Goal: Task Accomplishment & Management: Manage account settings

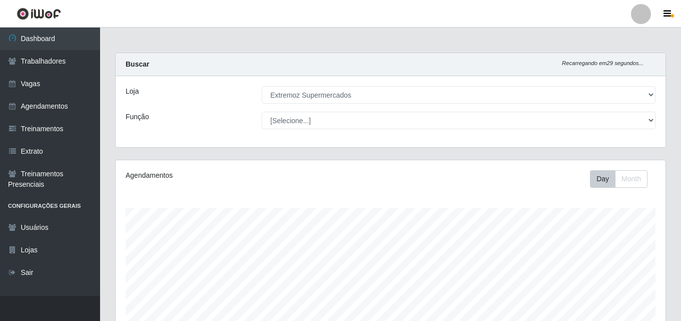
select select "519"
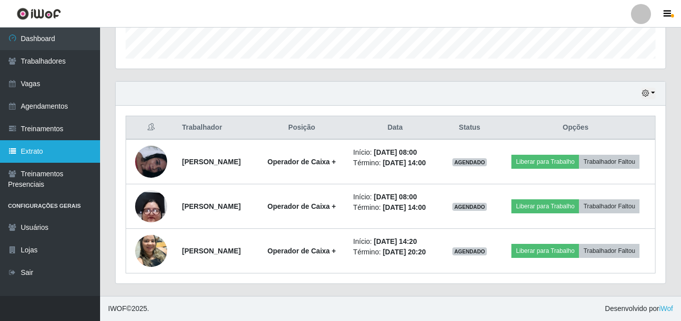
scroll to position [208, 550]
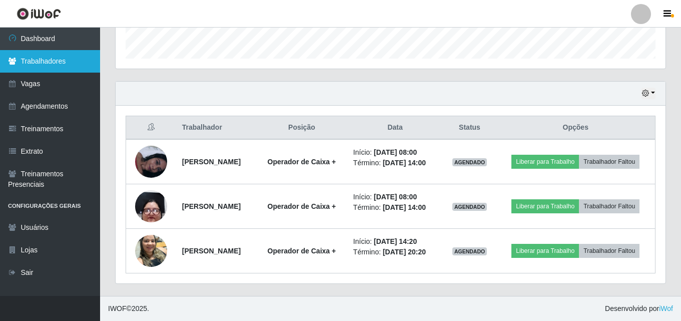
click at [46, 68] on link "Trabalhadores" at bounding box center [50, 61] width 100 height 23
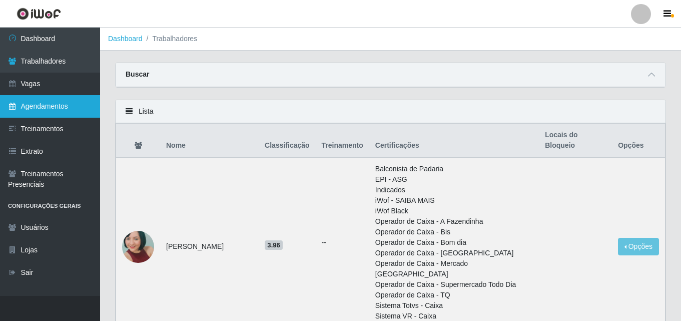
click at [67, 105] on link "Agendamentos" at bounding box center [50, 106] width 100 height 23
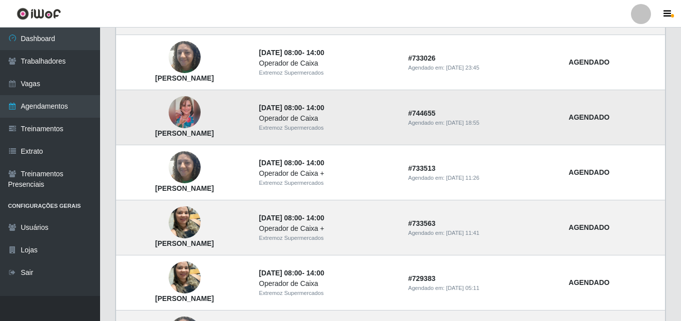
scroll to position [724, 0]
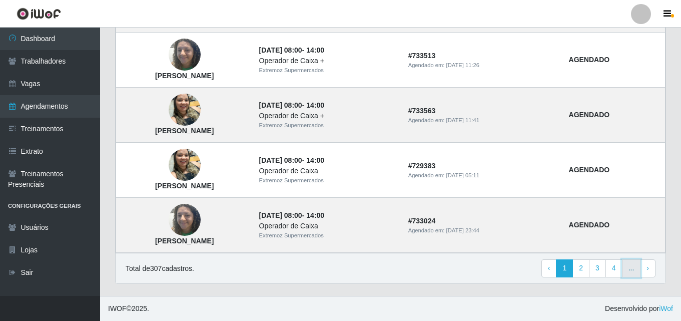
click at [636, 270] on link "..." at bounding box center [631, 268] width 19 height 18
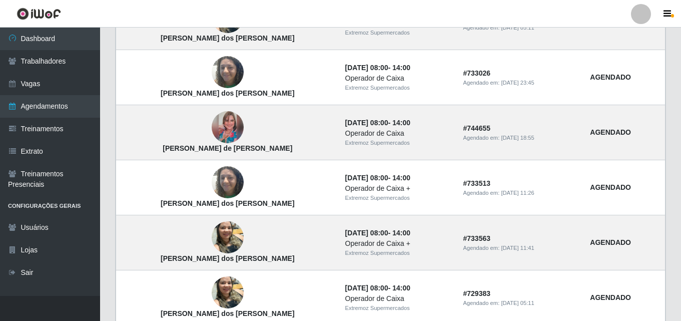
scroll to position [701, 0]
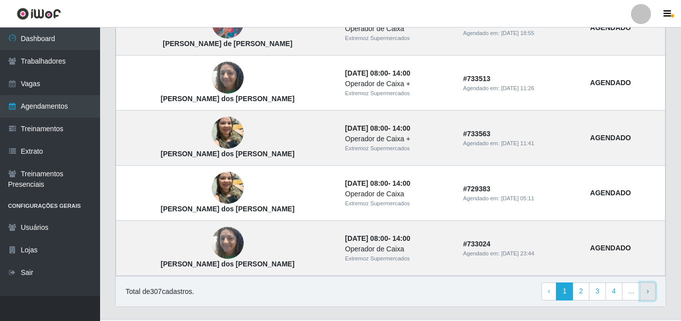
click at [652, 293] on link "› Next" at bounding box center [648, 291] width 16 height 18
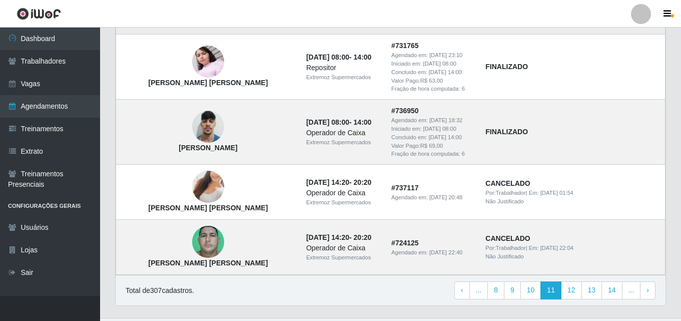
scroll to position [804, 0]
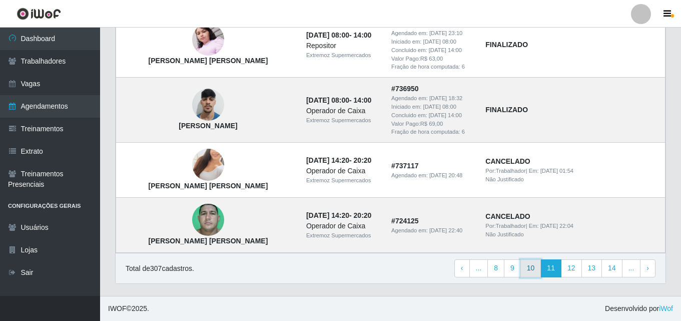
click at [528, 273] on link "10" at bounding box center [531, 268] width 21 height 18
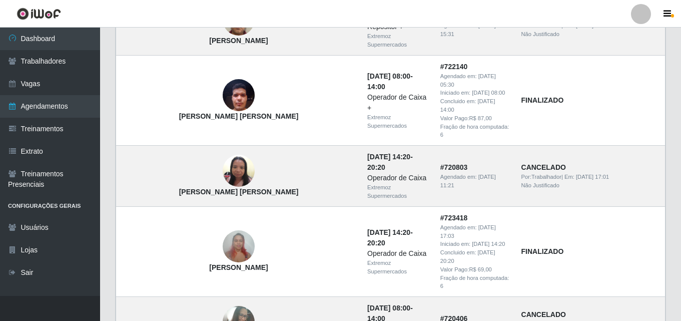
scroll to position [794, 0]
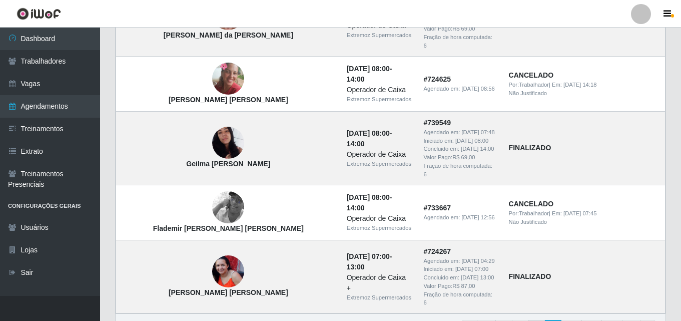
scroll to position [774, 0]
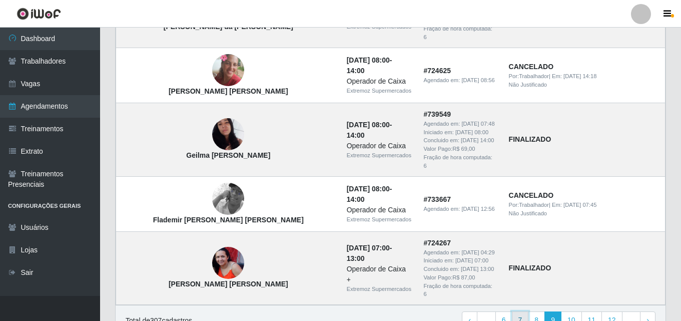
click at [527, 311] on link "7" at bounding box center [520, 320] width 17 height 18
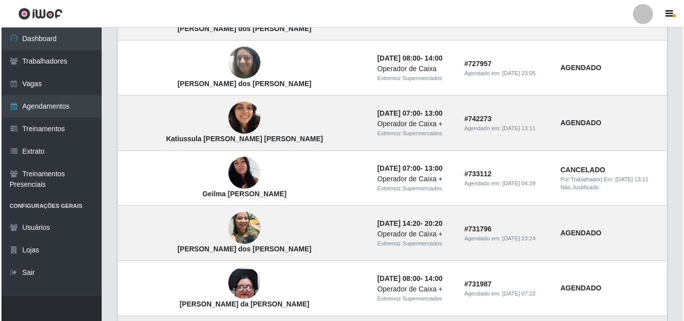
scroll to position [250, 0]
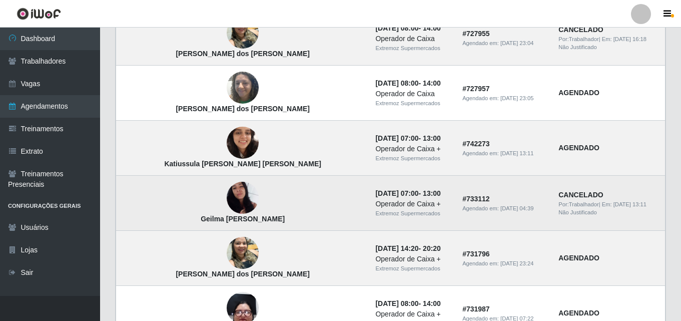
click at [227, 196] on img at bounding box center [243, 198] width 32 height 57
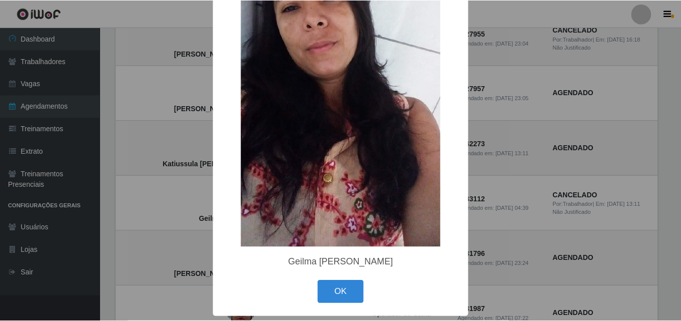
scroll to position [135, 0]
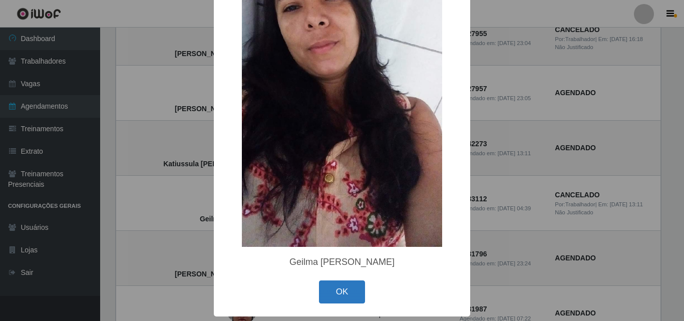
click at [347, 297] on button "OK" at bounding box center [342, 292] width 47 height 24
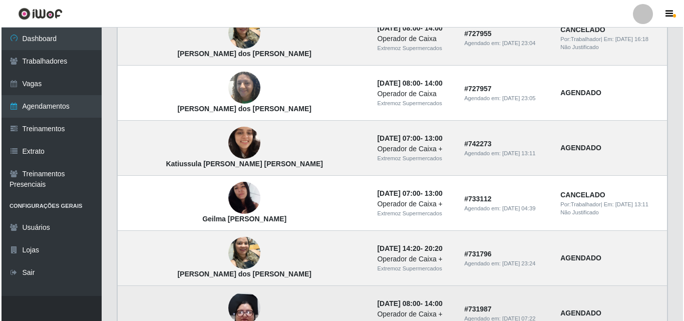
scroll to position [200, 0]
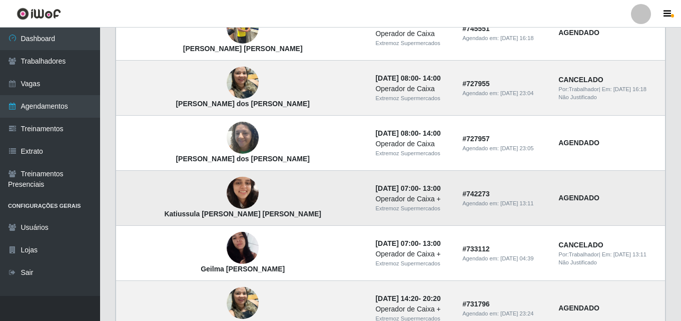
click at [227, 200] on img at bounding box center [243, 192] width 32 height 57
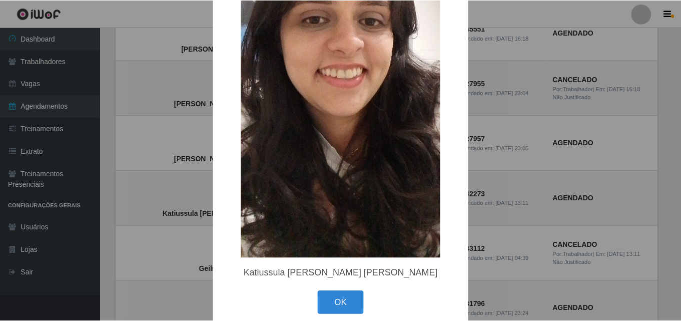
scroll to position [135, 0]
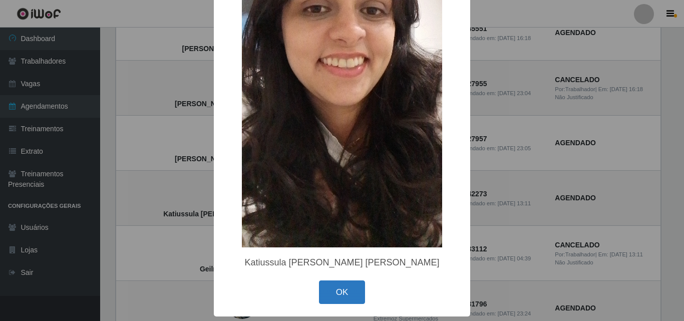
click at [343, 296] on button "OK" at bounding box center [342, 292] width 47 height 24
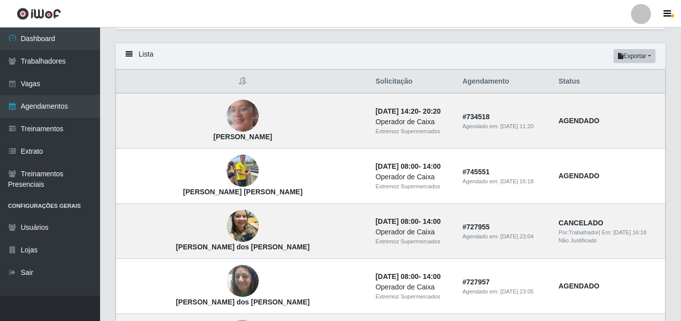
scroll to position [0, 0]
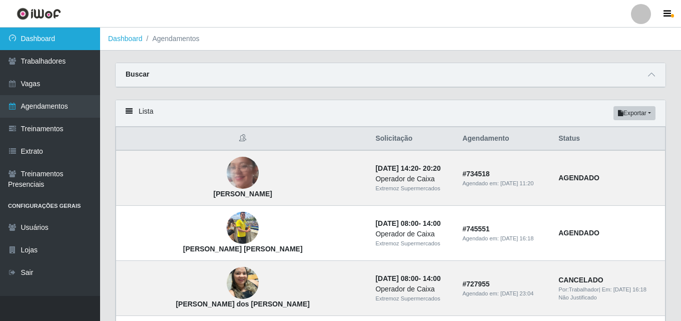
click at [41, 35] on link "Dashboard" at bounding box center [50, 39] width 100 height 23
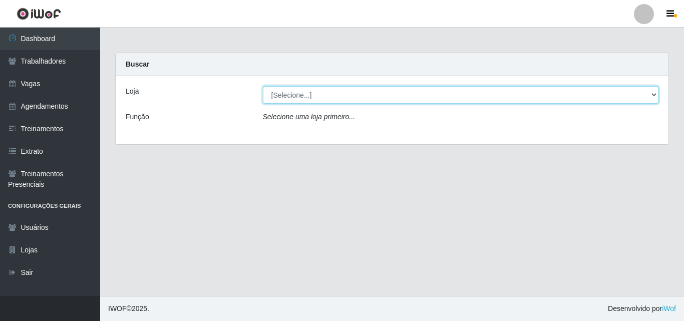
click at [316, 93] on select "[Selecione...] Extremoz Supermercados" at bounding box center [461, 95] width 396 height 18
select select "519"
click at [263, 86] on select "[Selecione...] Extremoz Supermercados" at bounding box center [461, 95] width 396 height 18
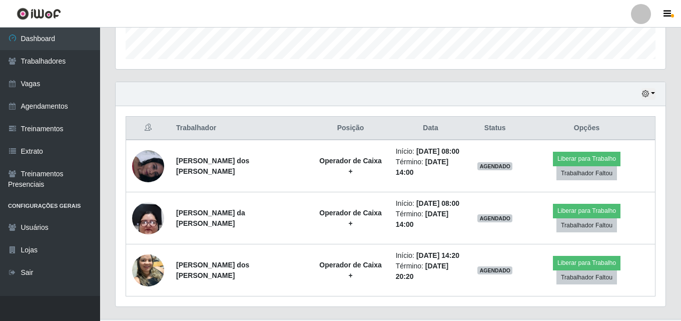
scroll to position [299, 0]
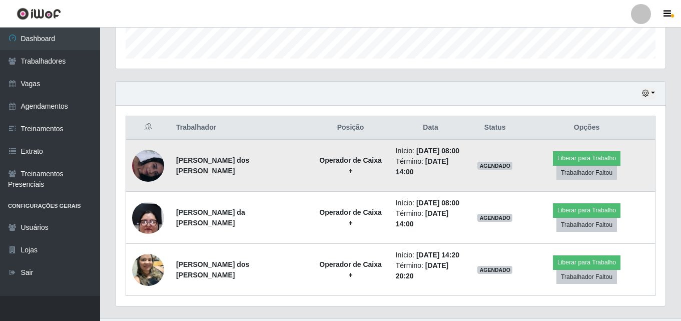
click at [141, 164] on img at bounding box center [148, 166] width 32 height 32
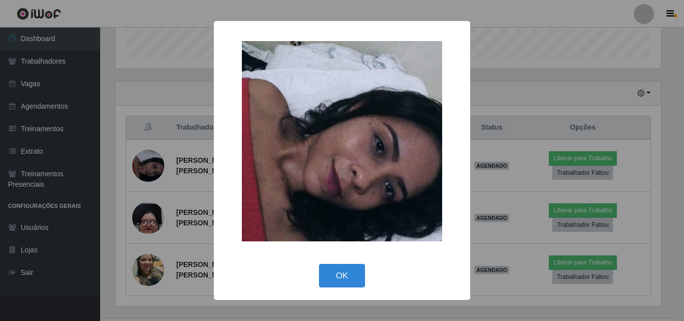
click at [348, 291] on div "× OK Cancel" at bounding box center [342, 160] width 256 height 279
click at [348, 278] on button "OK" at bounding box center [342, 276] width 47 height 24
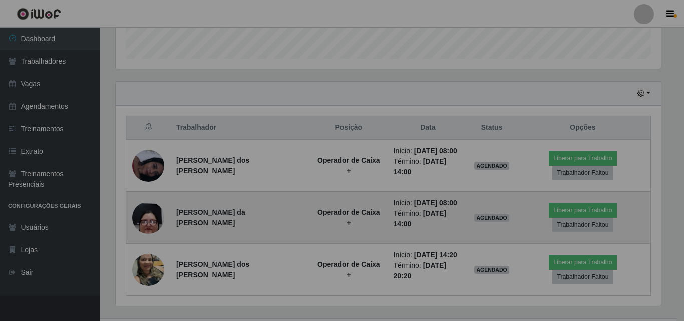
scroll to position [208, 550]
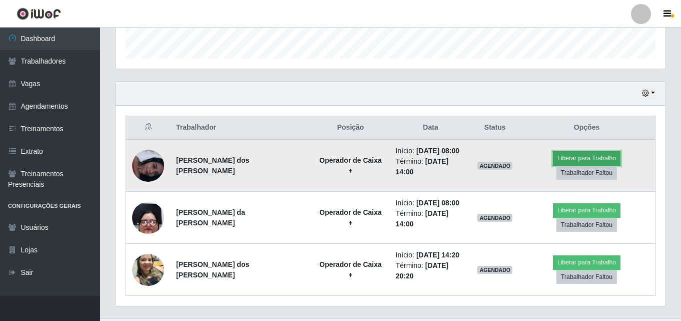
click at [553, 159] on button "Liberar para Trabalho" at bounding box center [587, 158] width 68 height 14
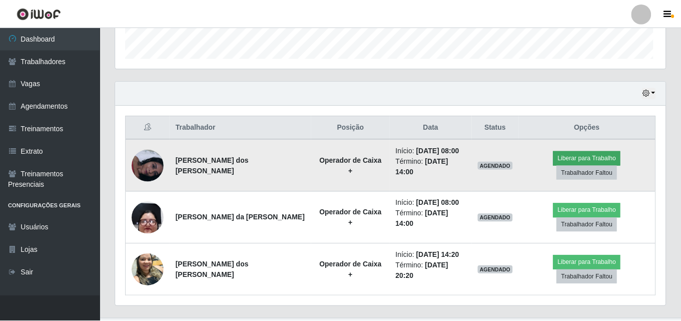
scroll to position [208, 545]
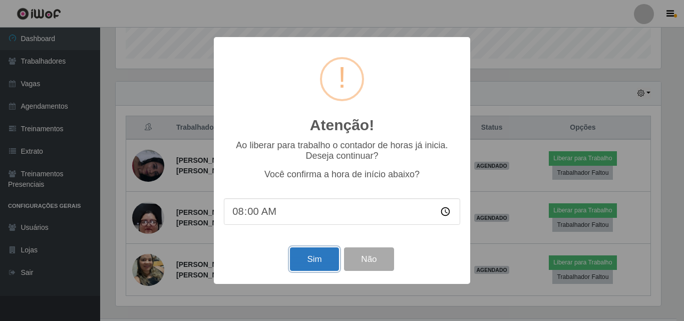
click at [328, 254] on button "Sim" at bounding box center [314, 259] width 49 height 24
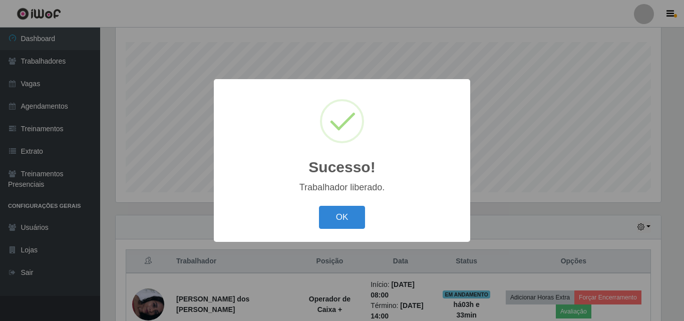
drag, startPoint x: 333, startPoint y: 221, endPoint x: 340, endPoint y: 220, distance: 7.0
click at [336, 220] on button "OK" at bounding box center [342, 218] width 47 height 24
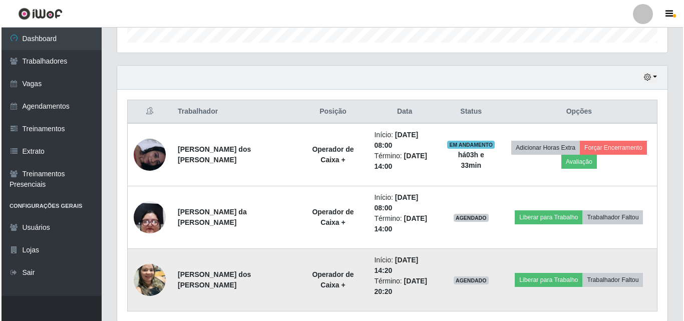
scroll to position [316, 0]
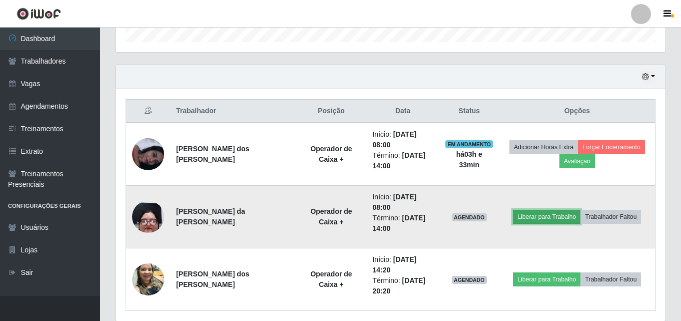
click at [539, 221] on button "Liberar para Trabalho" at bounding box center [547, 217] width 68 height 14
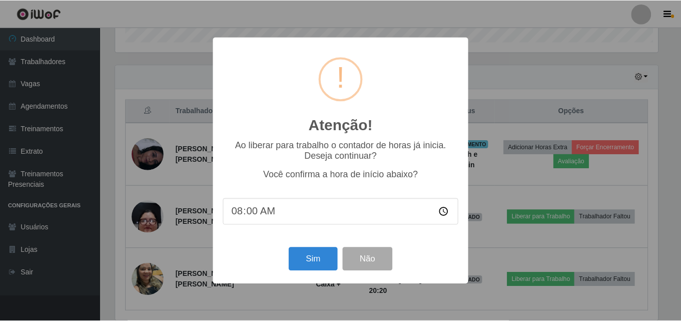
scroll to position [208, 545]
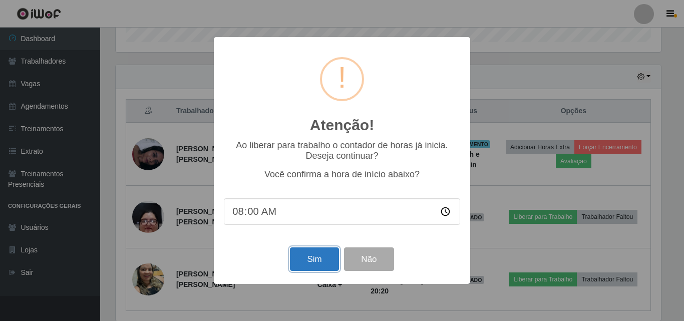
click at [308, 261] on button "Sim" at bounding box center [314, 259] width 49 height 24
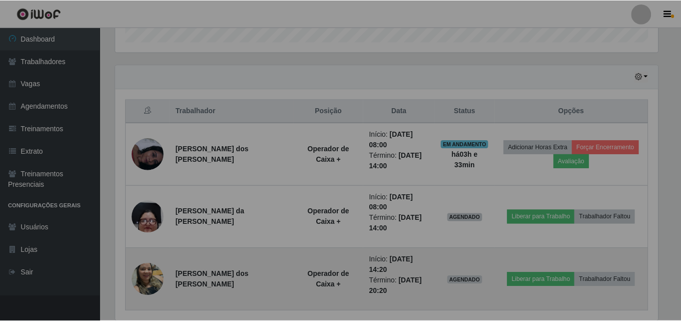
scroll to position [0, 0]
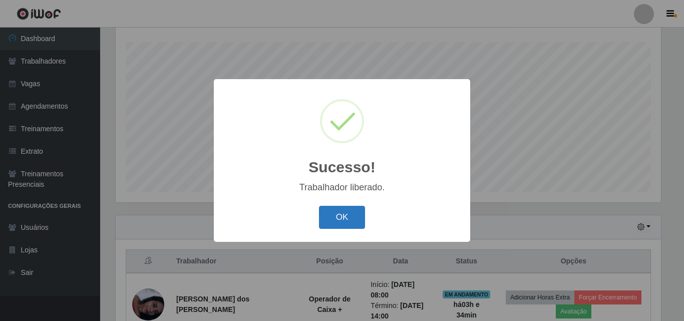
click at [336, 220] on button "OK" at bounding box center [342, 218] width 47 height 24
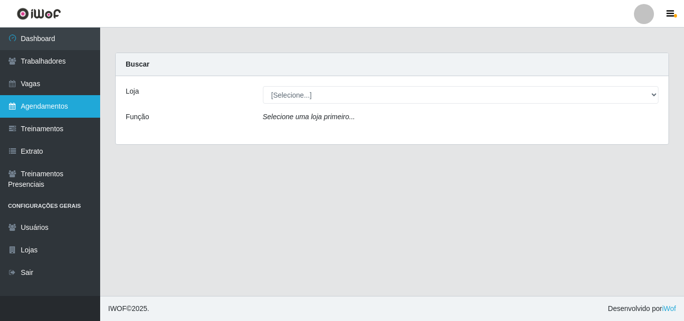
click at [33, 110] on link "Agendamentos" at bounding box center [50, 106] width 100 height 23
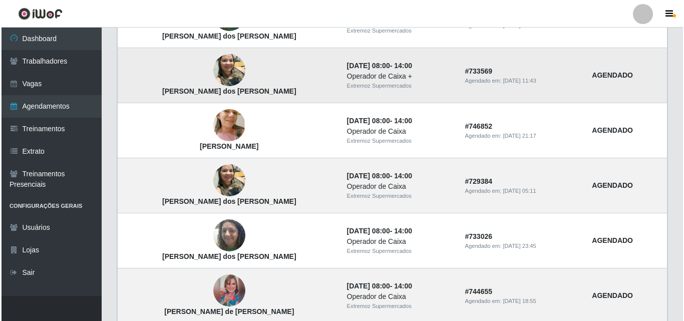
scroll to position [451, 0]
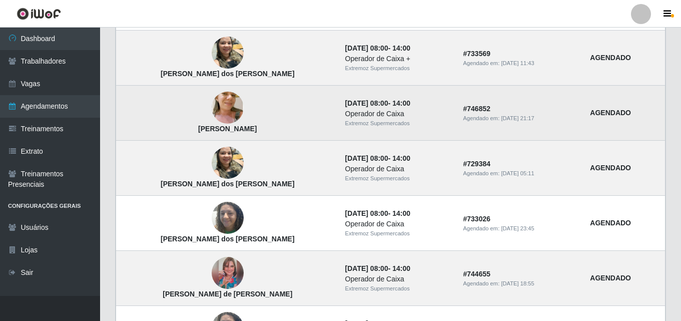
click at [212, 109] on img at bounding box center [228, 108] width 32 height 60
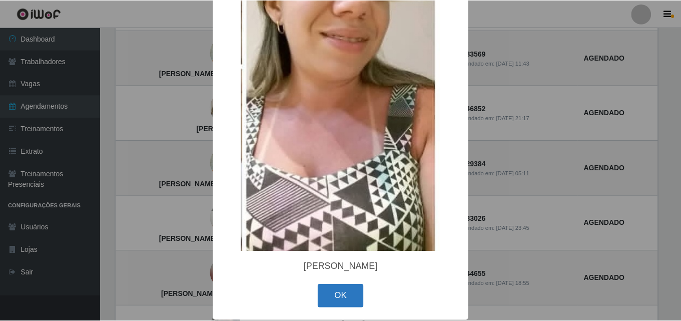
scroll to position [154, 0]
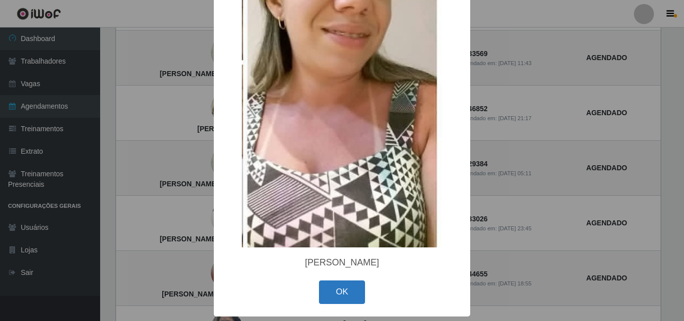
click at [349, 292] on button "OK" at bounding box center [342, 292] width 47 height 24
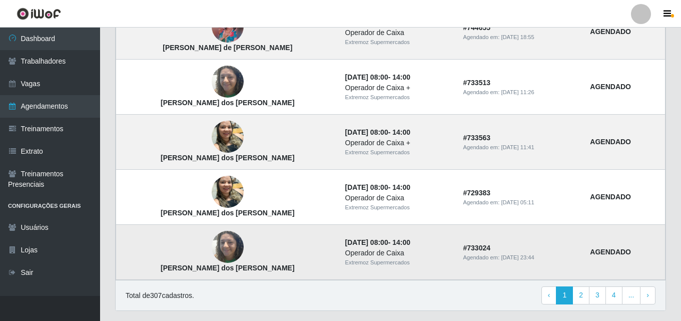
scroll to position [701, 0]
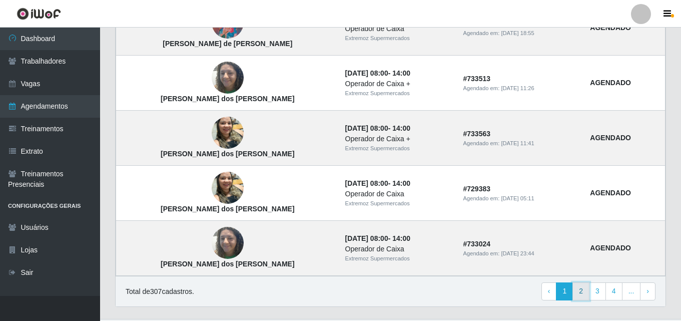
click at [583, 292] on link "2" at bounding box center [581, 291] width 17 height 18
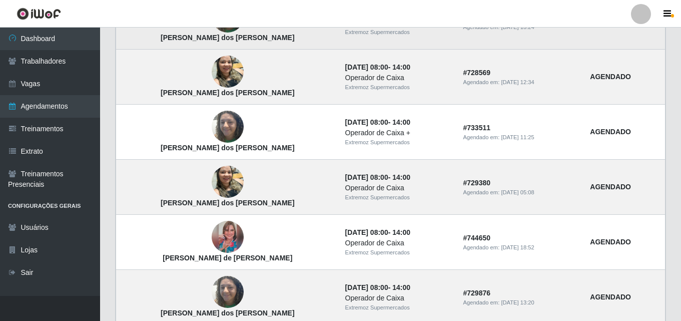
scroll to position [724, 0]
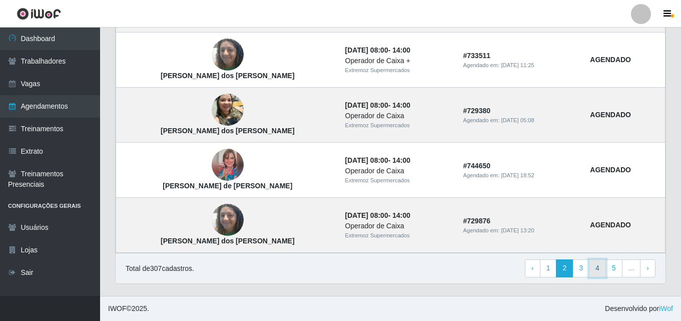
click at [601, 267] on link "4" at bounding box center [597, 268] width 17 height 18
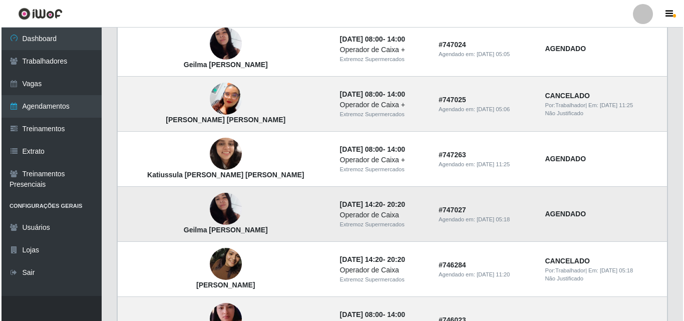
scroll to position [200, 0]
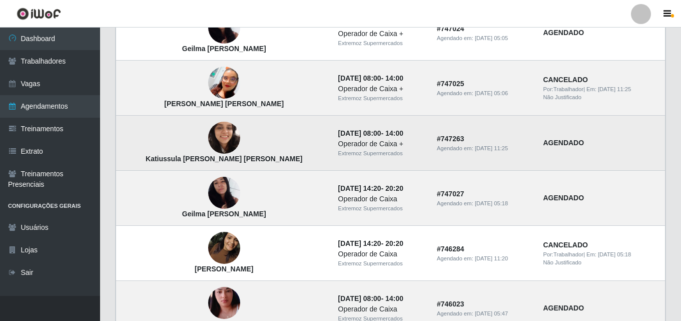
click at [208, 142] on img at bounding box center [224, 137] width 32 height 57
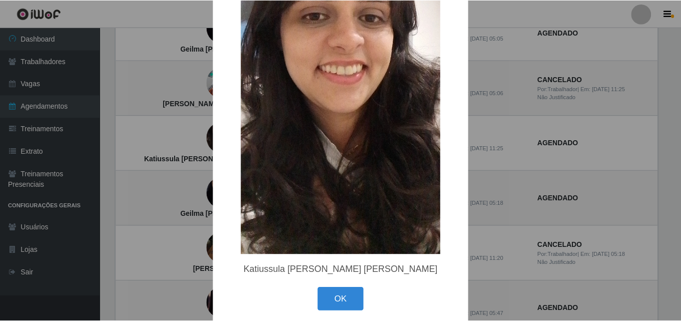
scroll to position [135, 0]
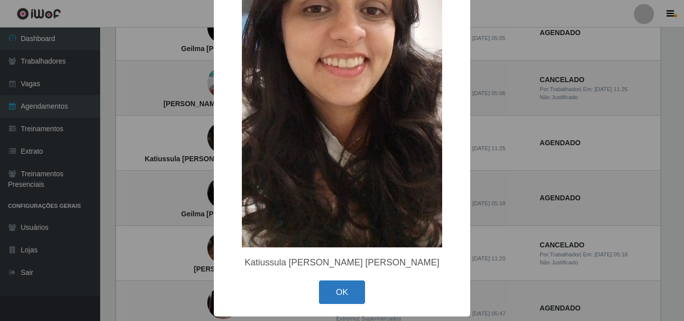
click at [320, 295] on button "OK" at bounding box center [342, 292] width 47 height 24
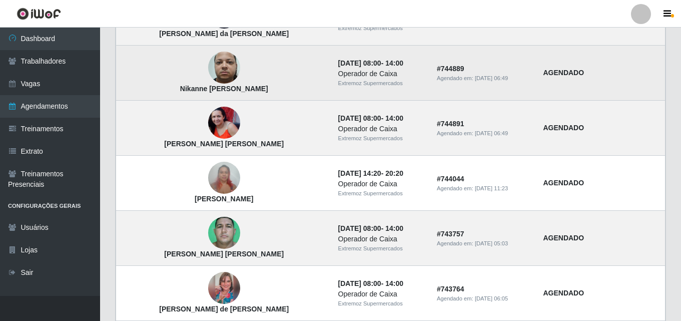
scroll to position [551, 0]
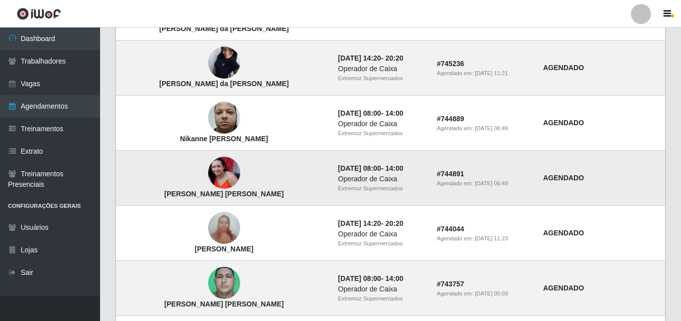
click at [208, 171] on img at bounding box center [224, 173] width 32 height 32
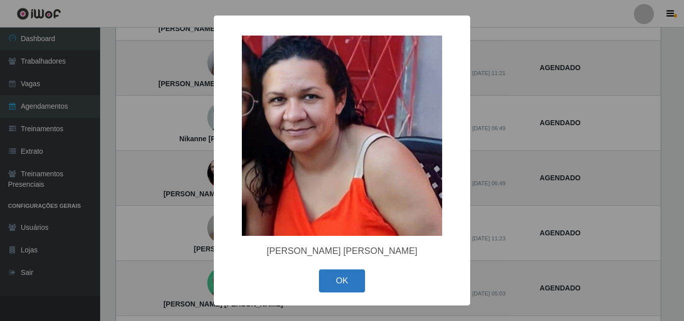
click at [351, 288] on button "OK" at bounding box center [342, 281] width 47 height 24
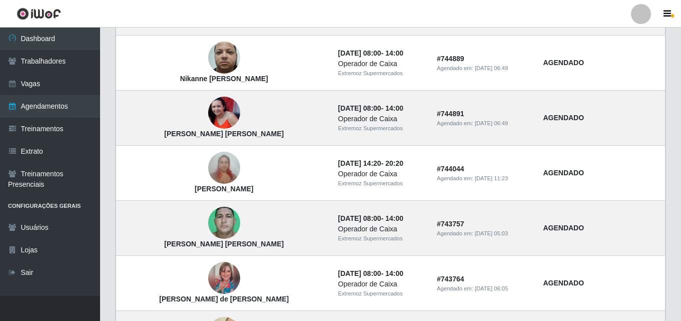
scroll to position [724, 0]
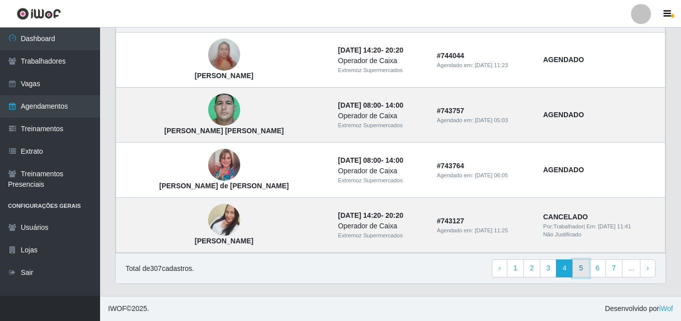
click at [578, 270] on link "5" at bounding box center [581, 268] width 17 height 18
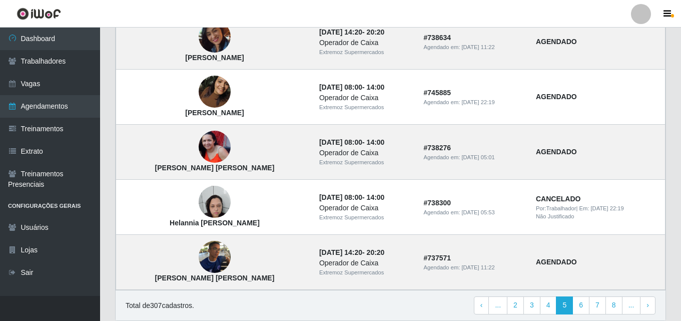
scroll to position [724, 0]
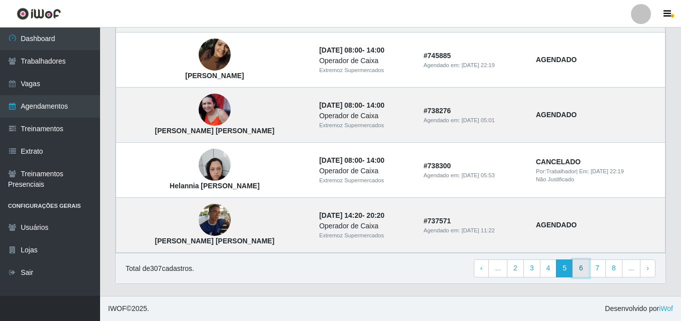
click at [585, 266] on link "6" at bounding box center [581, 268] width 17 height 18
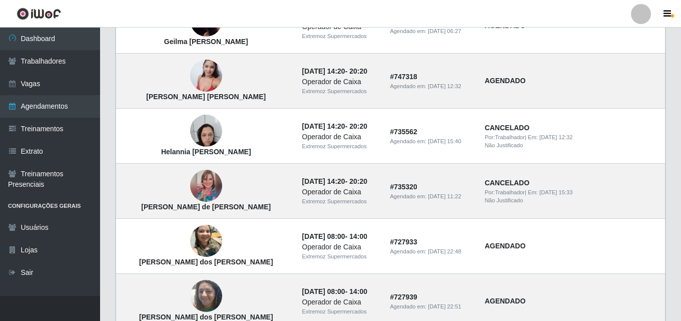
scroll to position [724, 0]
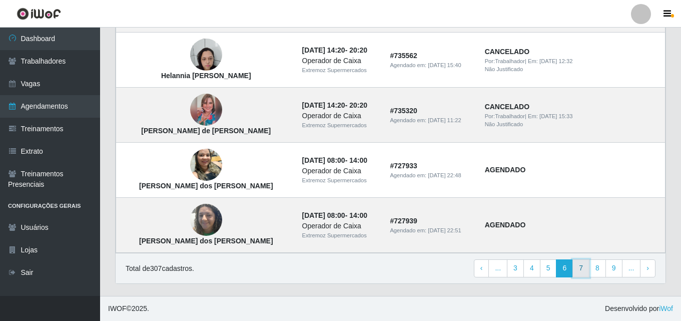
click at [579, 268] on link "7" at bounding box center [581, 268] width 17 height 18
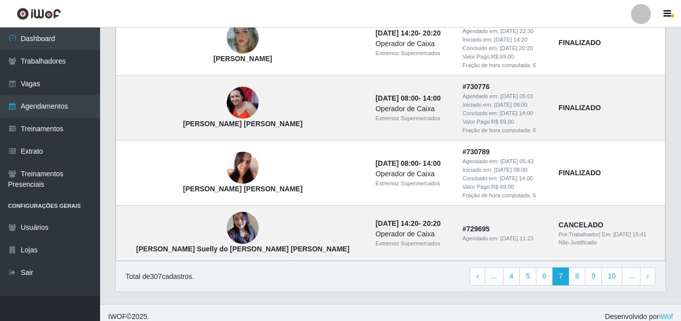
scroll to position [754, 0]
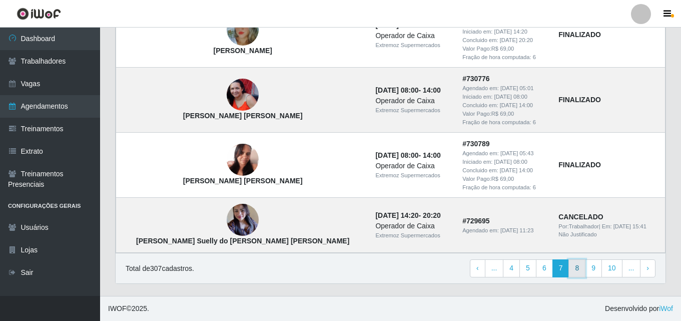
click at [583, 271] on link "8" at bounding box center [577, 268] width 17 height 18
